Goal: Task Accomplishment & Management: Complete application form

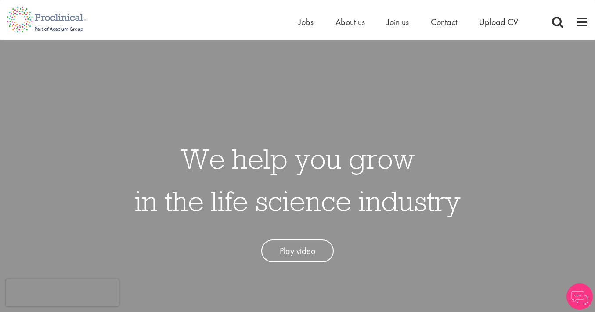
click at [309, 22] on span "Jobs" at bounding box center [306, 21] width 15 height 11
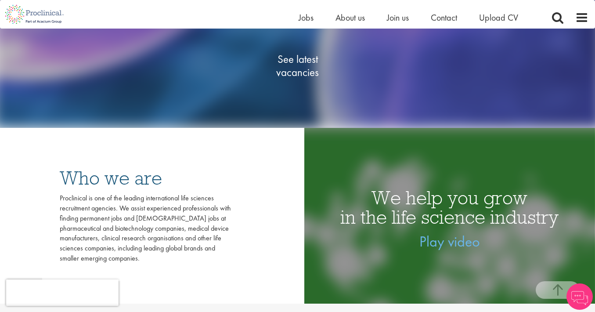
scroll to position [180, 0]
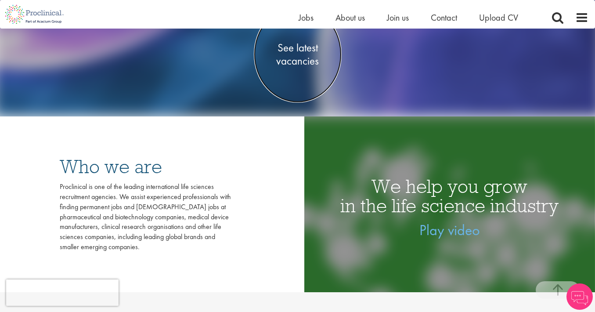
click at [304, 55] on span "See latest vacancies" at bounding box center [298, 54] width 88 height 26
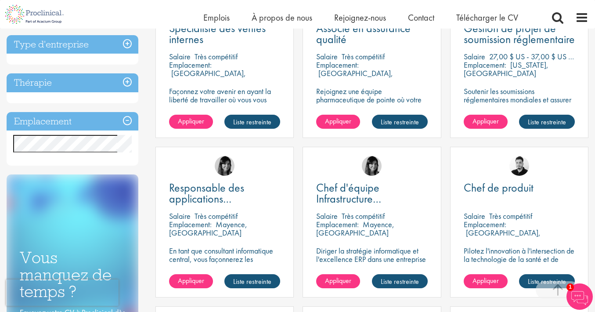
scroll to position [371, 0]
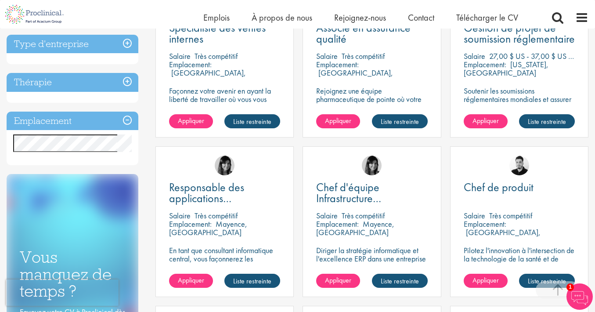
click at [125, 131] on h3 "Emplacement" at bounding box center [73, 121] width 132 height 19
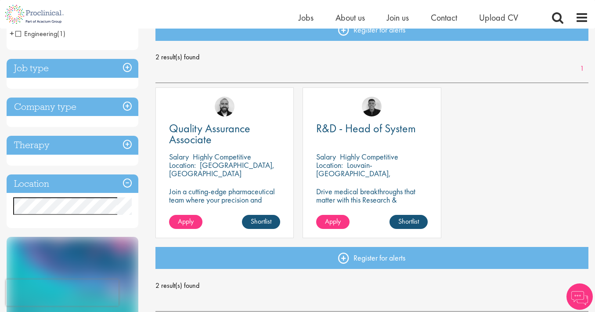
scroll to position [119, 0]
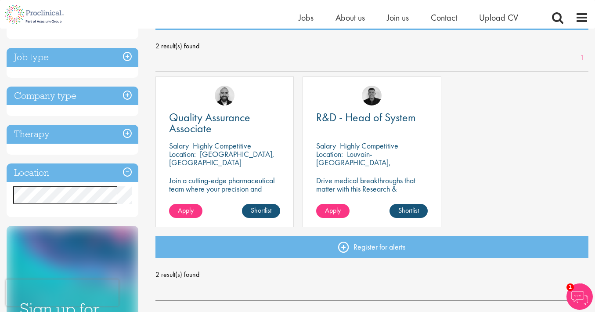
click at [218, 154] on p "Brussels, België" at bounding box center [221, 158] width 105 height 18
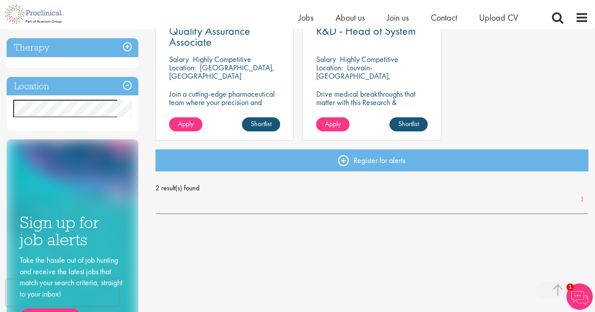
scroll to position [228, 0]
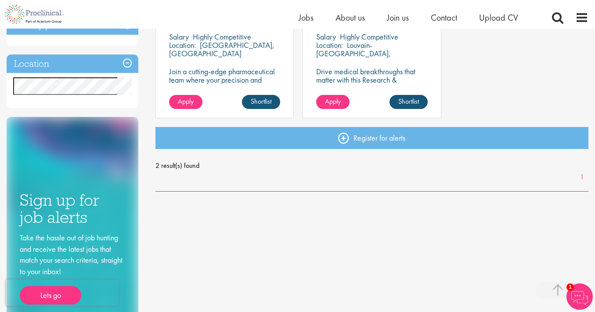
click at [220, 17] on div "Home Jobs About us Join us Contact Upload CV" at bounding box center [294, 14] width 589 height 29
click at [220, 69] on p "Join a cutting-edge pharmaceutical team where your precision and passion for qu…" at bounding box center [224, 83] width 111 height 33
click at [240, 89] on div "Quality Assurance Associate Salary Highly Competitive Location: Brussels, Belgi…" at bounding box center [225, 42] width 138 height 151
click at [246, 92] on div "Quality Assurance Associate Salary Highly Competitive Location: Brussels, Belgi…" at bounding box center [225, 42] width 138 height 151
click at [248, 96] on link "Shortlist" at bounding box center [261, 102] width 38 height 14
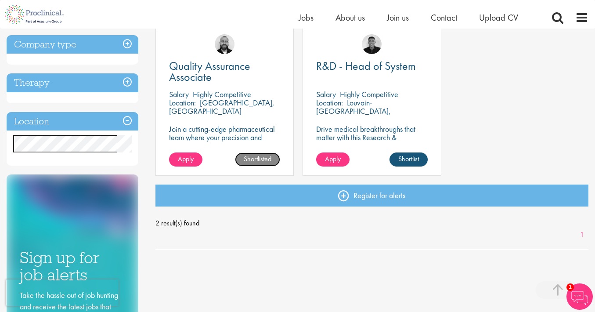
scroll to position [156, 0]
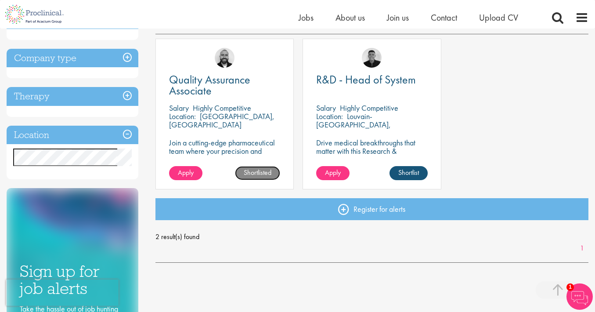
click at [253, 174] on link "Shortlisted" at bounding box center [257, 173] width 45 height 14
drag, startPoint x: 194, startPoint y: 136, endPoint x: 193, endPoint y: 144, distance: 7.5
click at [193, 136] on div "Quality Assurance Associate Salary Highly Competitive Location: Brussels, Belgi…" at bounding box center [225, 114] width 138 height 151
click at [192, 171] on span "Apply" at bounding box center [186, 172] width 16 height 9
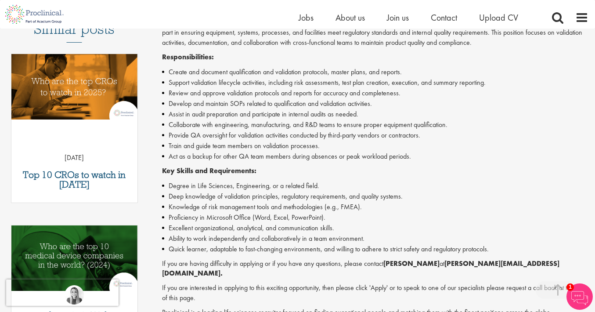
scroll to position [252, 0]
